Goal: Task Accomplishment & Management: Complete application form

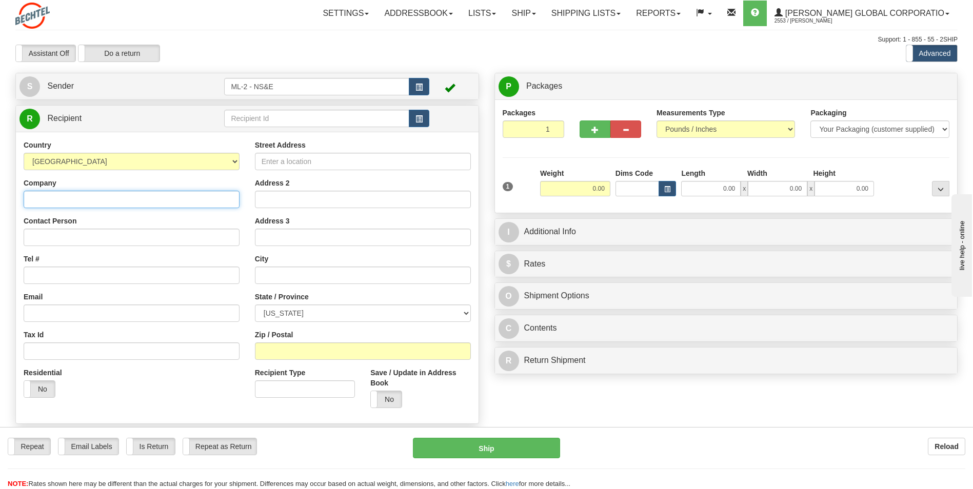
click at [58, 199] on input "Company" at bounding box center [132, 199] width 216 height 17
type input "JPMorgan Chase"
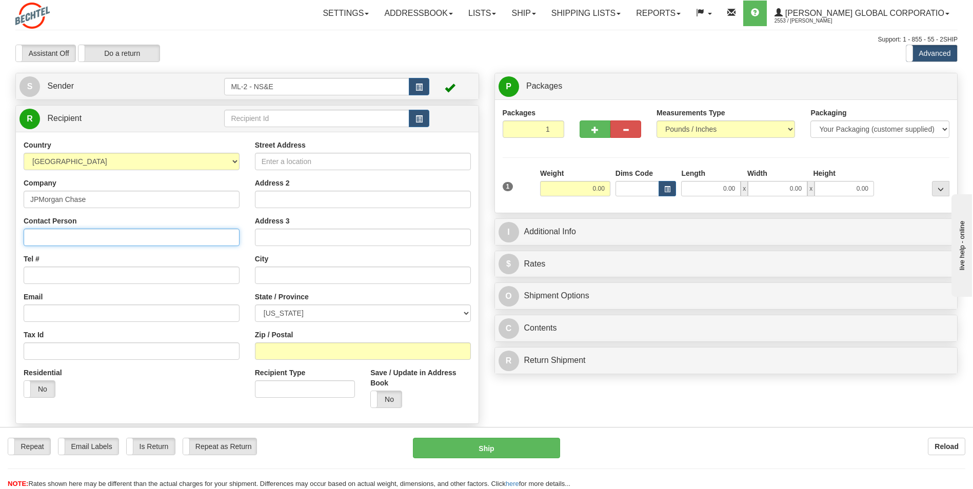
click at [40, 240] on input "Contact Person" at bounding box center [132, 237] width 216 height 17
type input "Attn: [PERSON_NAME] National Inc-Misc Receivables"
click at [42, 272] on input "Tel #" at bounding box center [132, 275] width 216 height 17
click at [278, 164] on input "Street Address" at bounding box center [363, 161] width 216 height 17
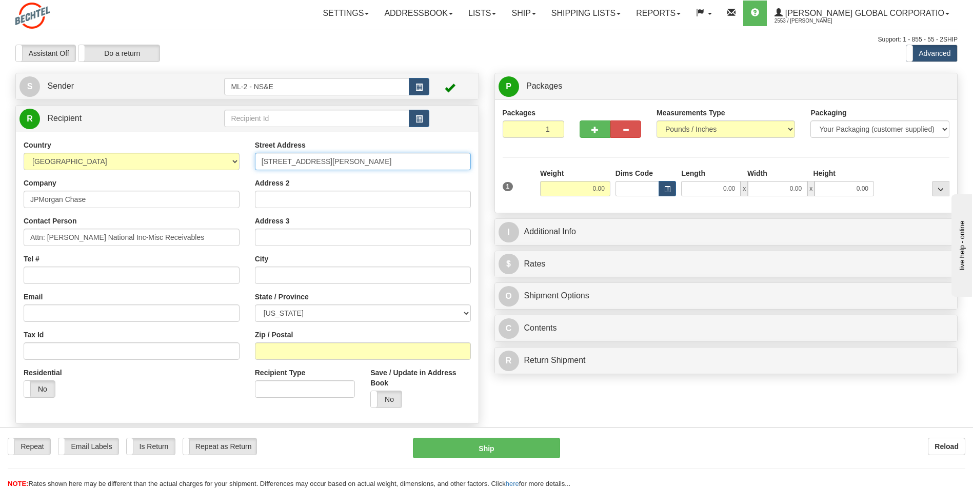
type input "[STREET_ADDRESS][PERSON_NAME]"
click at [300, 200] on input "Address 2" at bounding box center [363, 199] width 216 height 17
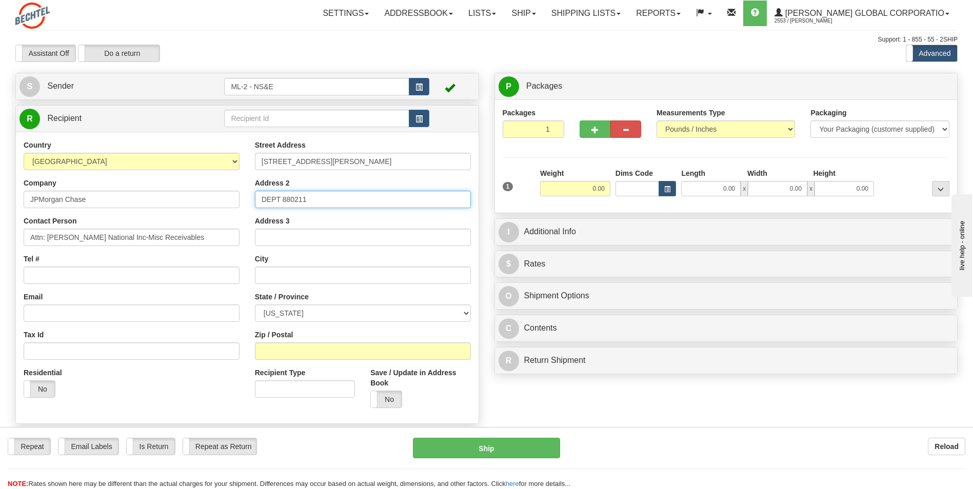
type input "DEPT 880211"
click at [286, 277] on input "text" at bounding box center [363, 275] width 216 height 17
type input "Tempe"
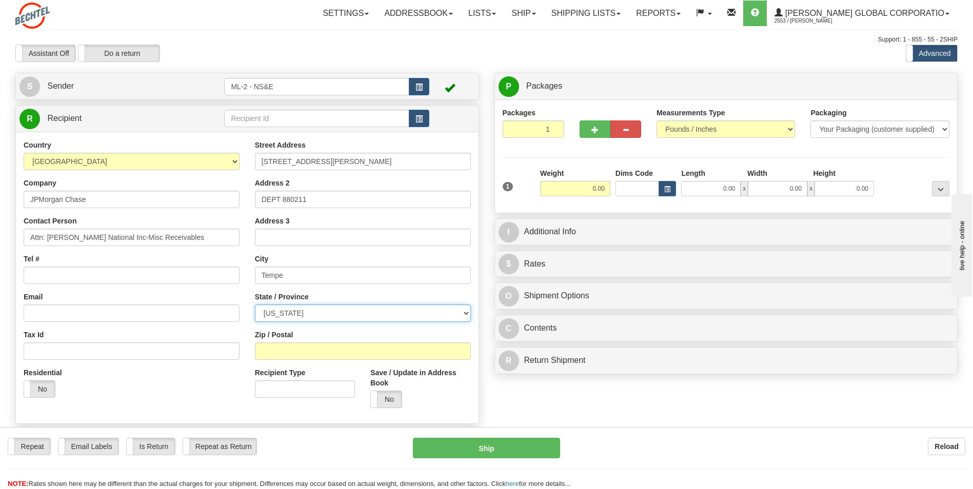
click at [467, 314] on select "[US_STATE] [US_STATE] [US_STATE] [US_STATE] Armed Forces America Armed Forces E…" at bounding box center [363, 313] width 216 height 17
click at [255, 305] on select "[US_STATE] [US_STATE] [US_STATE] [US_STATE] Armed Forces America Armed Forces E…" at bounding box center [363, 313] width 216 height 17
click at [467, 312] on select "[US_STATE] [US_STATE] [US_STATE] [US_STATE] Armed Forces America Armed Forces E…" at bounding box center [363, 313] width 216 height 17
select select "AZ"
click at [255, 305] on select "[US_STATE] [US_STATE] [US_STATE] [US_STATE] Armed Forces America Armed Forces E…" at bounding box center [363, 313] width 216 height 17
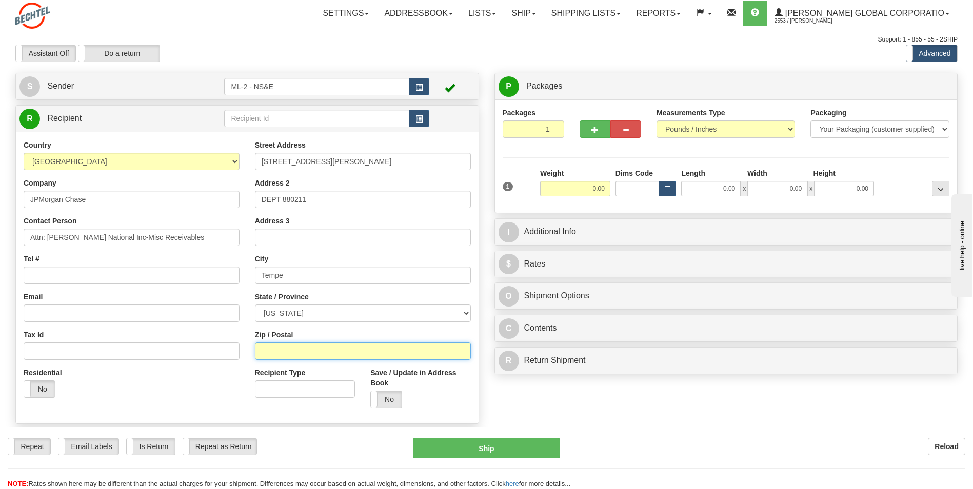
click at [297, 350] on input "Zip / Postal" at bounding box center [363, 351] width 216 height 17
type input "85283"
click at [603, 189] on input "0.00" at bounding box center [575, 188] width 70 height 15
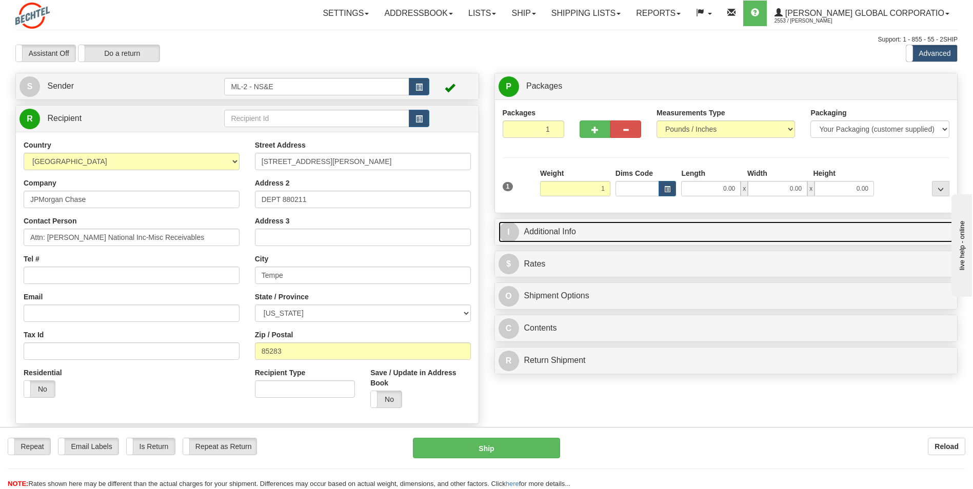
type input "1.00"
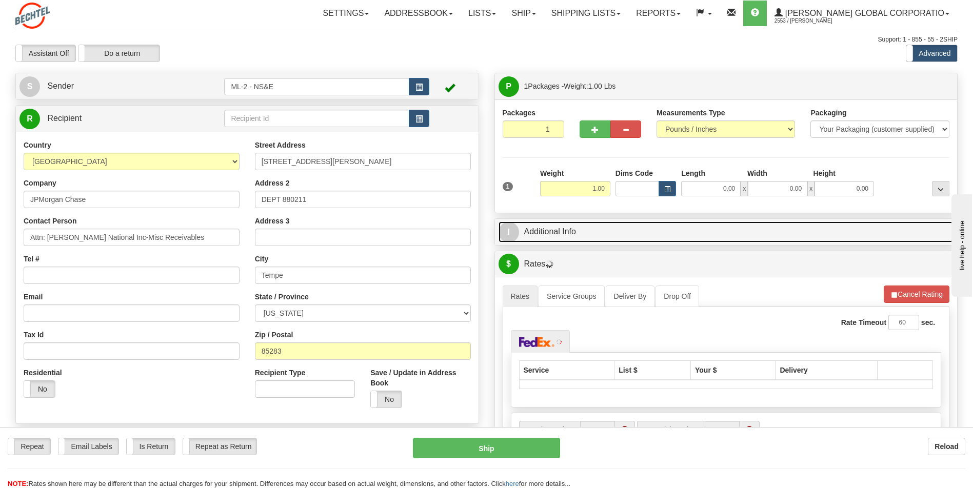
click at [562, 231] on link "I Additional Info" at bounding box center [725, 232] width 455 height 21
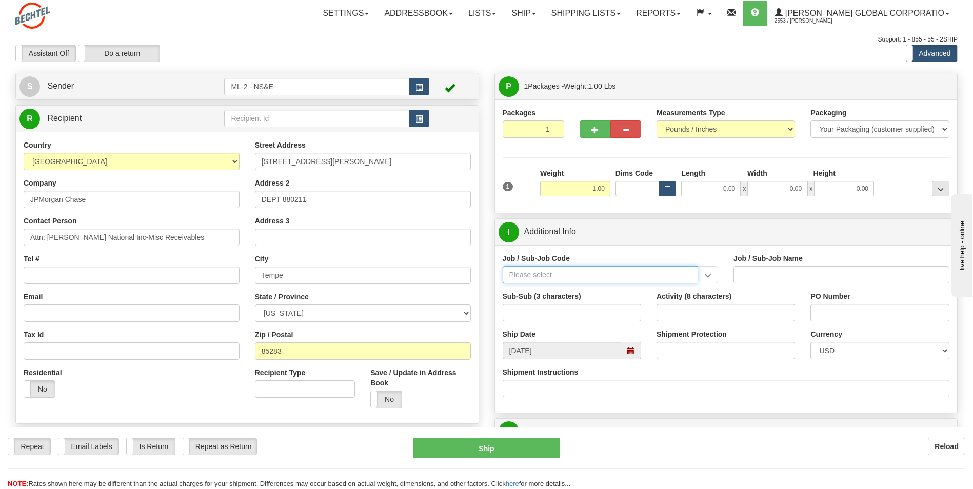
click at [668, 278] on input "Job / Sub-Job Code" at bounding box center [600, 274] width 196 height 17
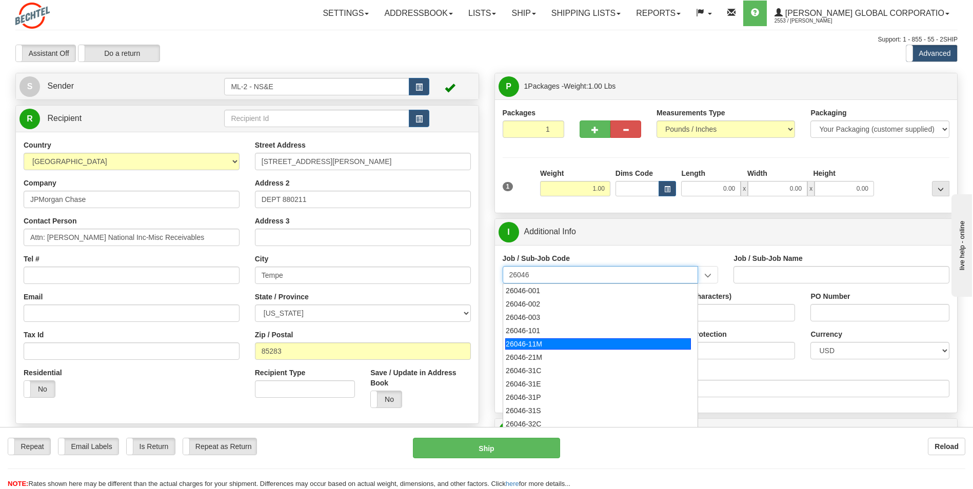
click at [539, 345] on div "26046-11M" at bounding box center [598, 343] width 186 height 11
type input "26046-11M"
type input "MOBILE LAUNCHER 2 - PROJECT MANAGEMENT"
type input "26046-11M"
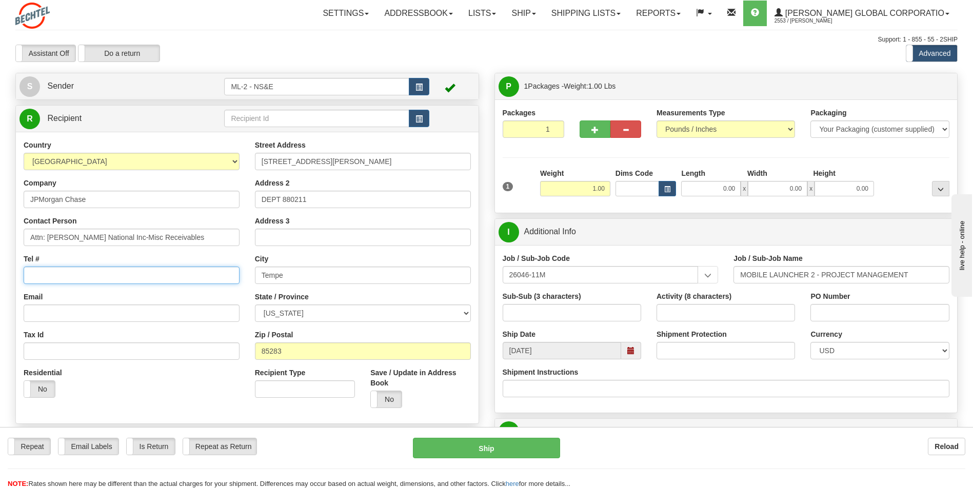
click at [39, 272] on input "Tel #" at bounding box center [132, 275] width 216 height 17
type input "3212891098"
drag, startPoint x: 172, startPoint y: 237, endPoint x: 44, endPoint y: 246, distance: 128.5
click at [44, 246] on div "Country [GEOGRAPHIC_DATA] [GEOGRAPHIC_DATA] [GEOGRAPHIC_DATA] [GEOGRAPHIC_DATA]…" at bounding box center [131, 273] width 231 height 266
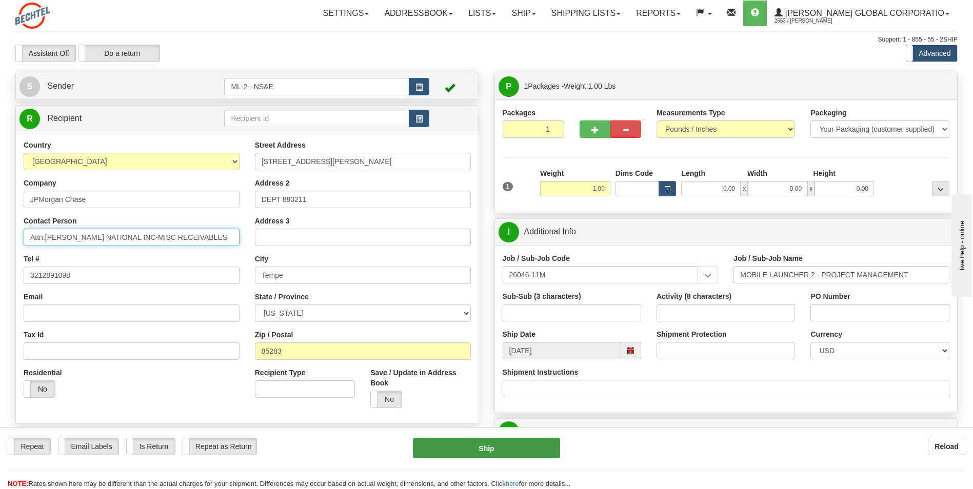
type input "Attn:[PERSON_NAME] NATIONAL INC-MISC RECEIVABLES"
click at [496, 446] on button "Ship" at bounding box center [486, 448] width 147 height 21
type input "06"
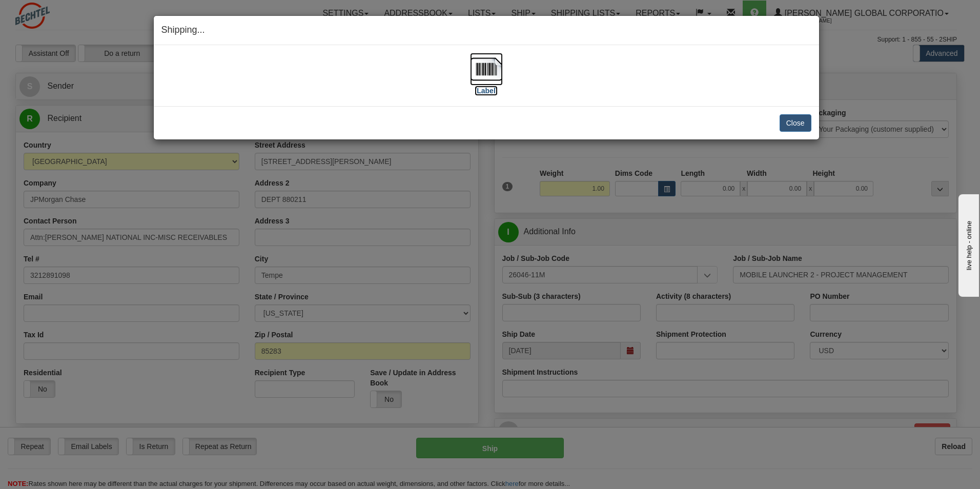
click at [483, 91] on label "[Label]" at bounding box center [487, 91] width 24 height 10
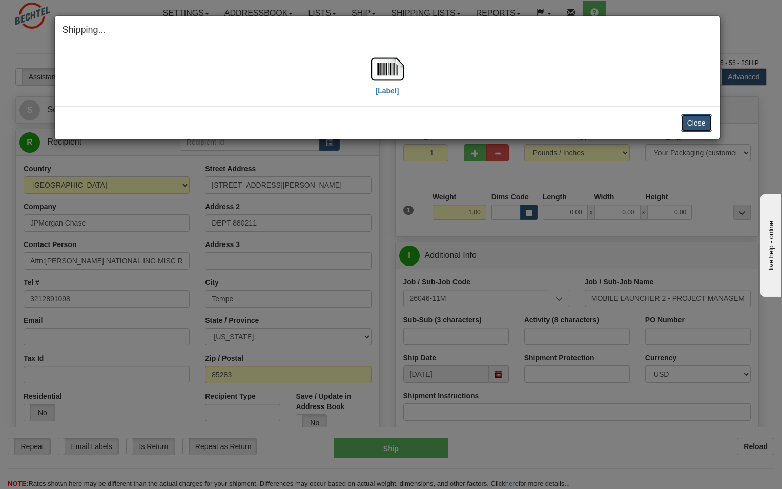
click at [706, 124] on button "Close" at bounding box center [697, 122] width 32 height 17
